Goal: Task Accomplishment & Management: Complete application form

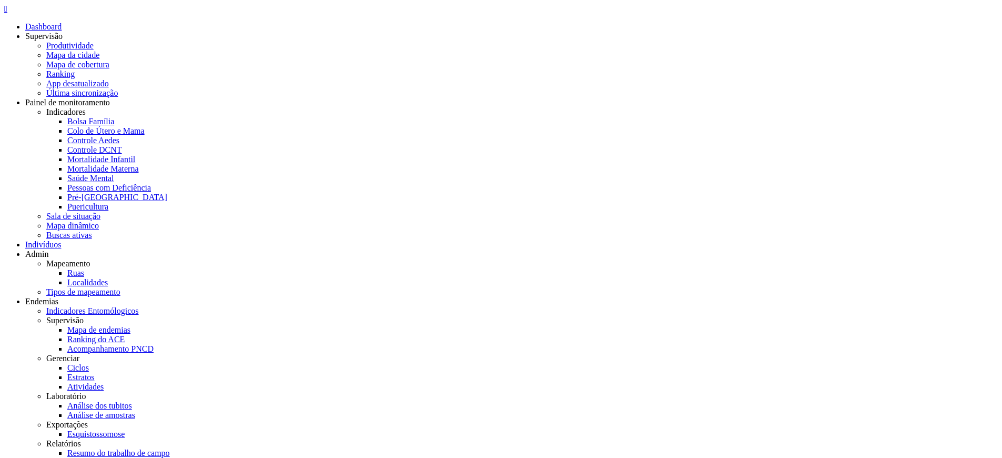
scroll to position [63, 0]
